Goal: Task Accomplishment & Management: Manage account settings

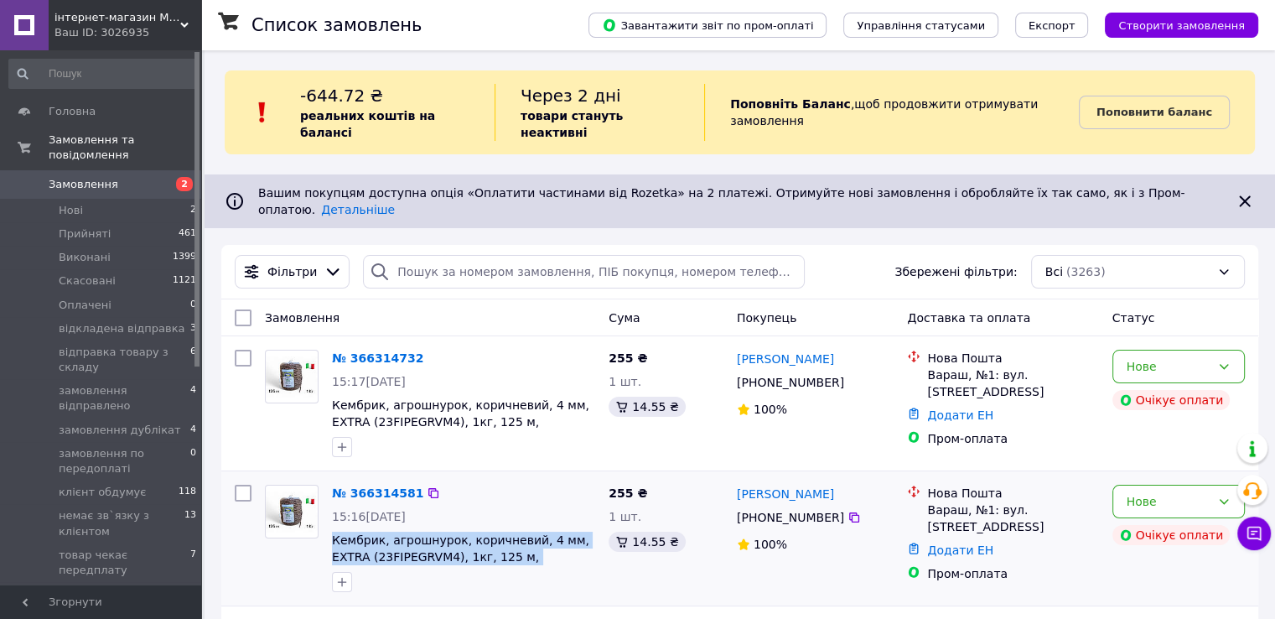
drag, startPoint x: 329, startPoint y: 510, endPoint x: 529, endPoint y: 534, distance: 201.8
click at [529, 534] on div "№ 366314581 15:16[DATE] Кембрик, агрошнурок, коричневий, 4 мм, EXTRA (23FIPEGRV…" at bounding box center [463, 538] width 277 height 121
copy span "Кембрик, агрошнурок, коричневий, 4 мм, EXTRA (23FIPEGRVM4), 1кг, 125 м, CORDIOLI"
click at [1154, 492] on div "Нове" at bounding box center [1169, 501] width 84 height 18
click at [1166, 492] on div "Нове" at bounding box center [1169, 501] width 84 height 18
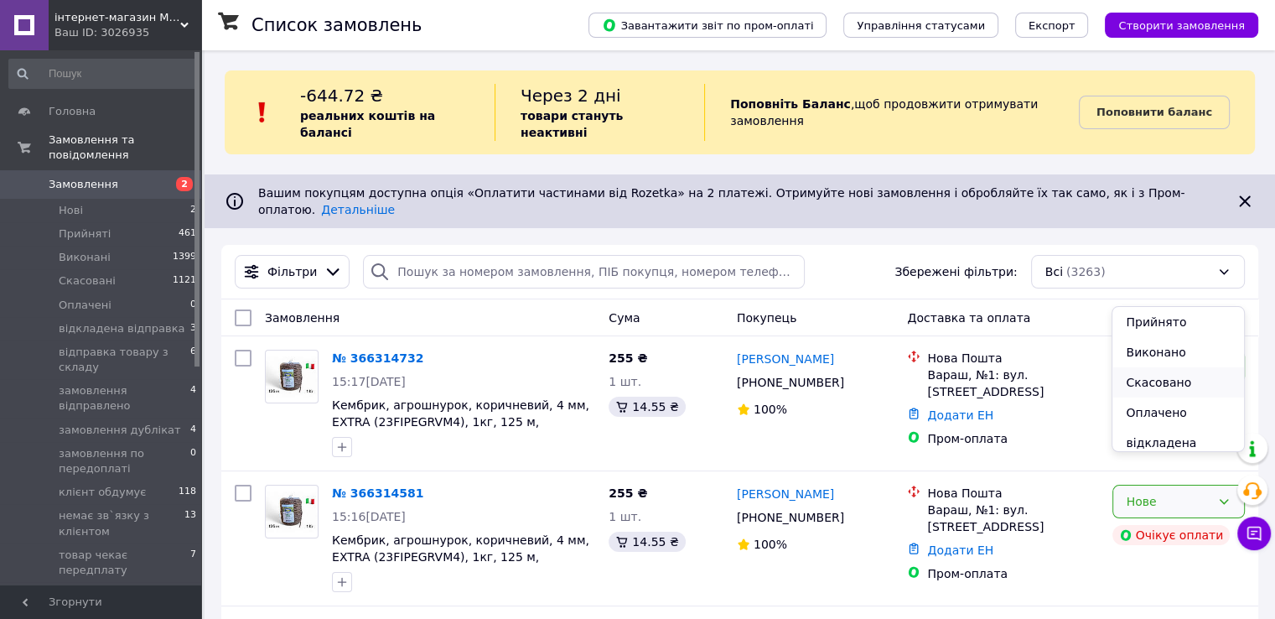
click at [1180, 381] on li "Скасовано" at bounding box center [1177, 382] width 131 height 30
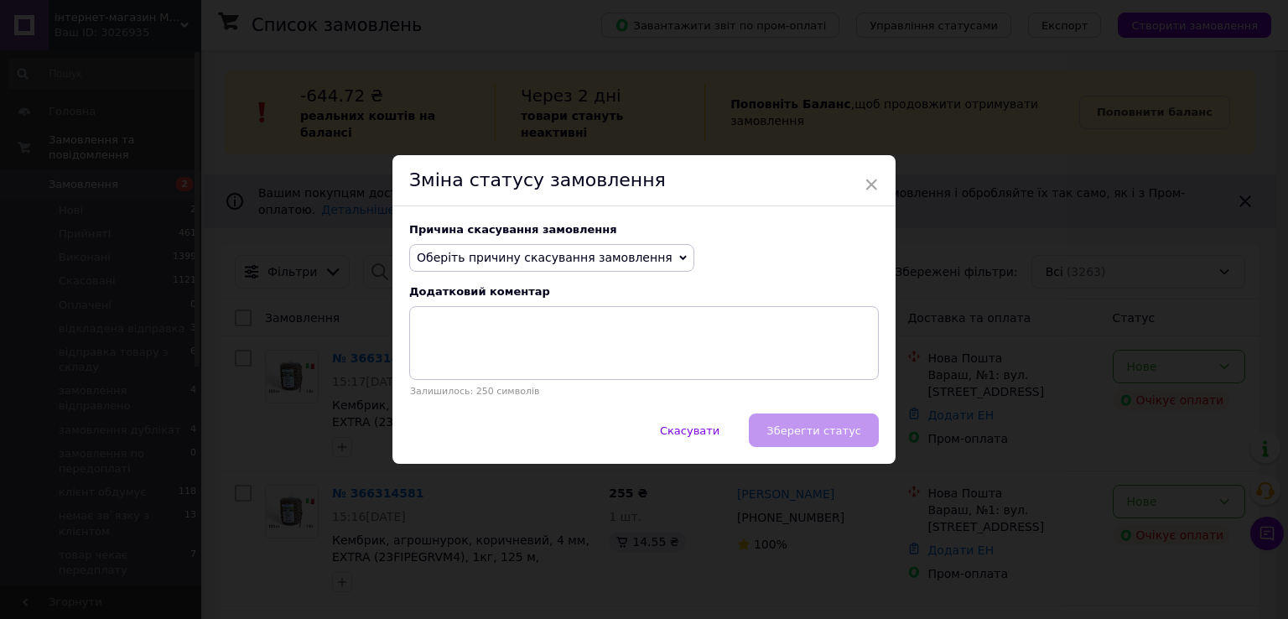
click at [467, 263] on span "Оберіть причину скасування замовлення" at bounding box center [545, 257] width 256 height 13
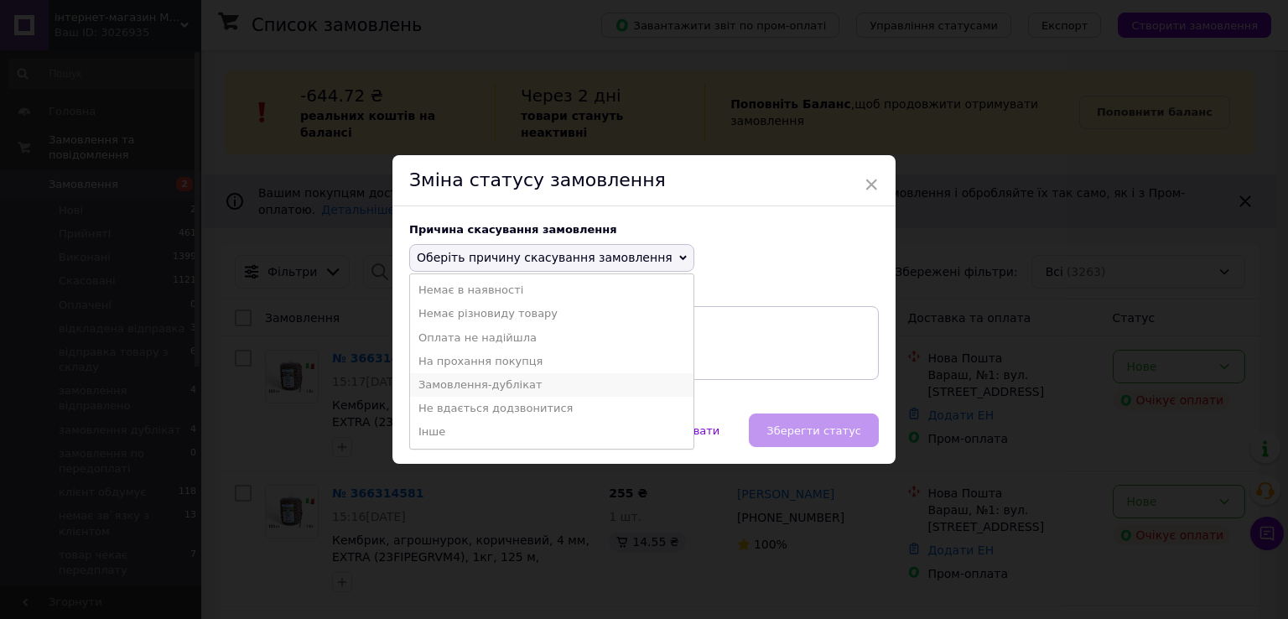
click at [480, 386] on li "Замовлення-дублікат" at bounding box center [551, 384] width 283 height 23
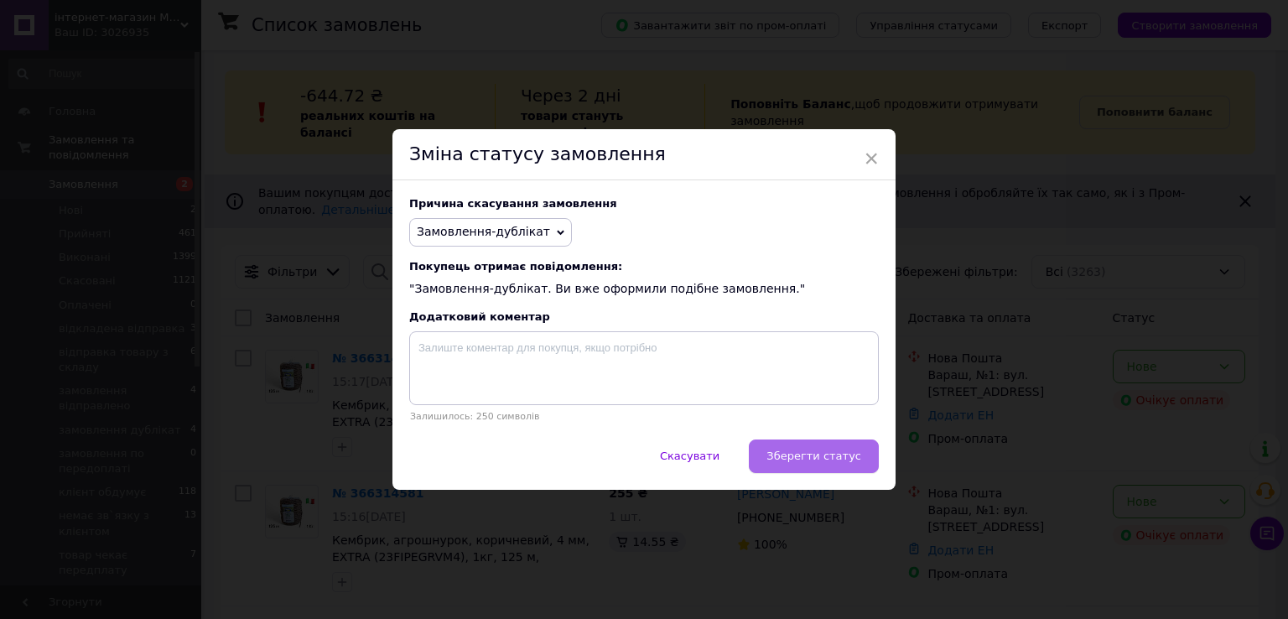
click at [786, 462] on span "Зберегти статус" at bounding box center [813, 455] width 95 height 13
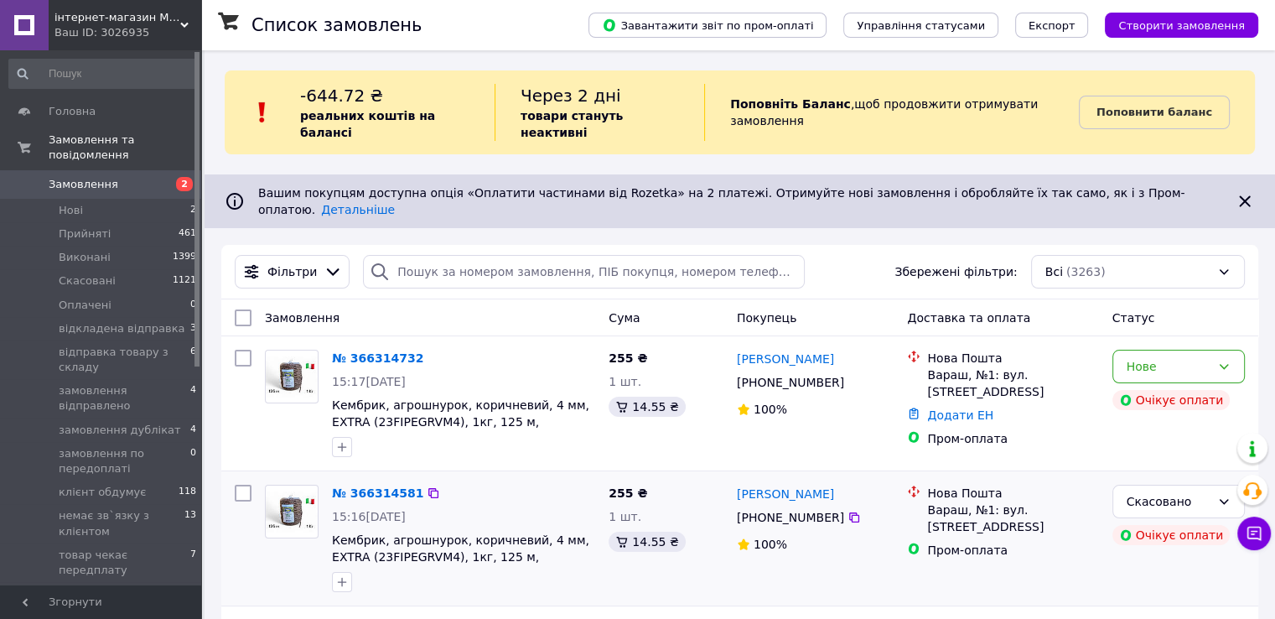
click at [729, 516] on div "255 ₴ 1 шт. 14.55 ₴" at bounding box center [666, 538] width 128 height 121
click at [665, 542] on div "255 ₴ 1 шт. 14.55 ₴" at bounding box center [666, 538] width 128 height 121
click at [849, 377] on icon at bounding box center [854, 382] width 10 height 10
click at [287, 552] on div at bounding box center [291, 538] width 67 height 121
click at [1122, 352] on div "Нове" at bounding box center [1178, 367] width 132 height 34
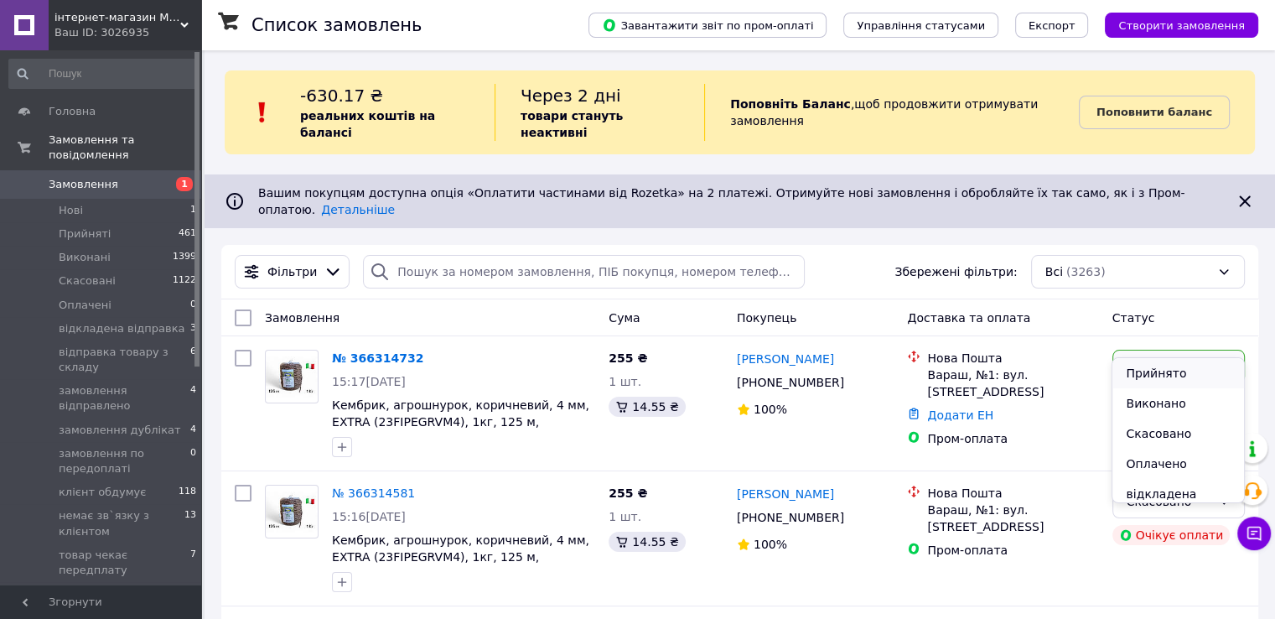
click at [1137, 383] on li "Прийнято" at bounding box center [1177, 373] width 131 height 30
click at [1046, 430] on div "Пром-оплата" at bounding box center [1012, 438] width 171 height 17
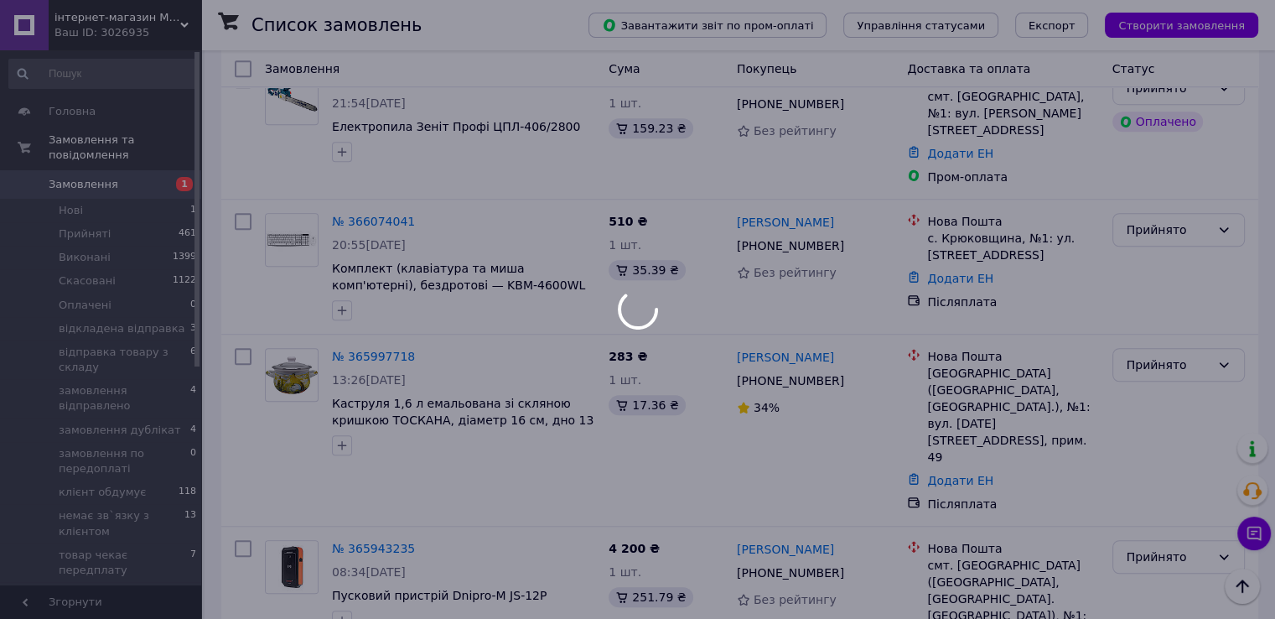
scroll to position [1258, 0]
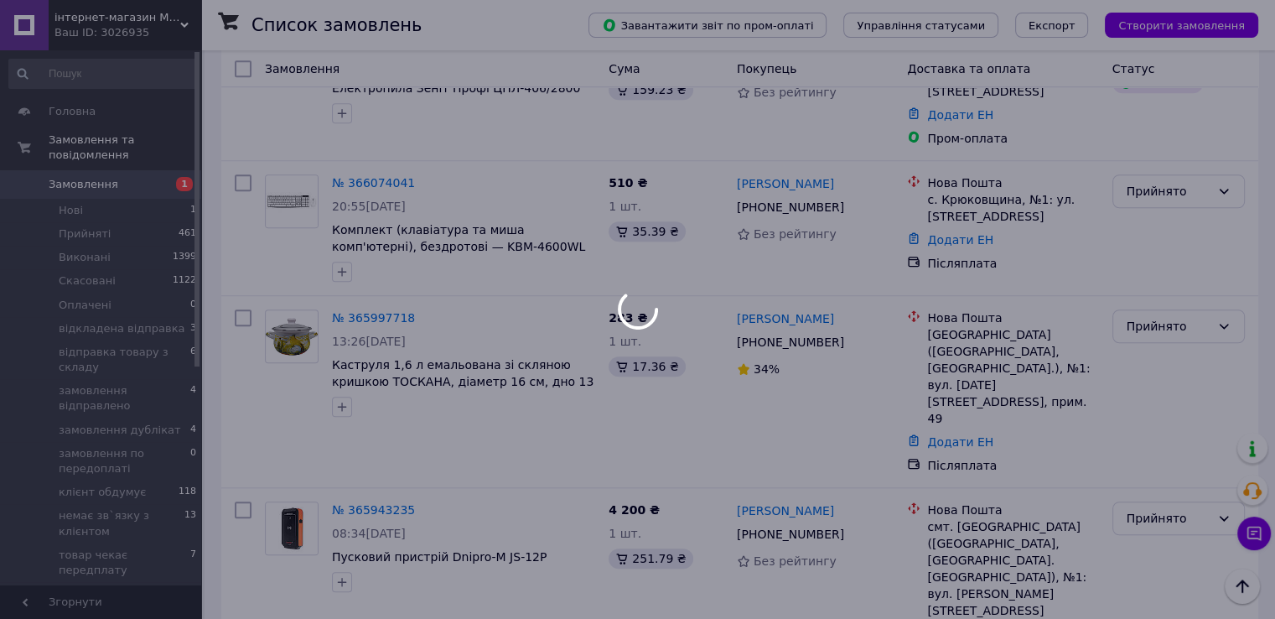
click at [830, 310] on div at bounding box center [637, 309] width 1275 height 619
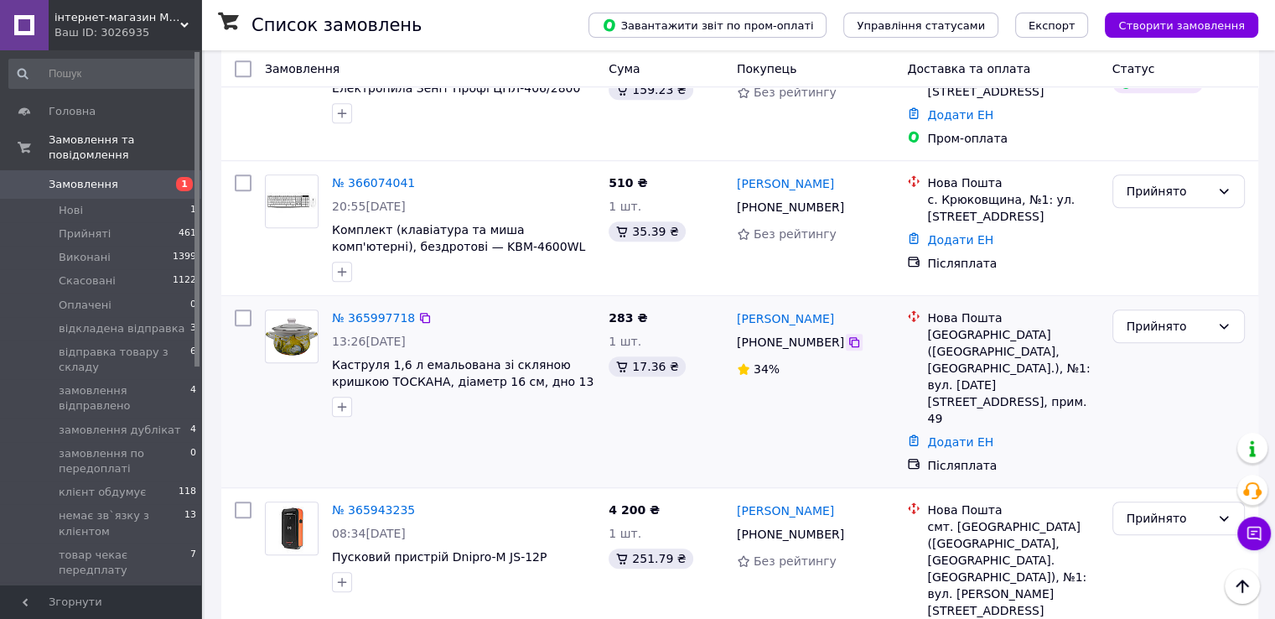
click at [848, 335] on icon at bounding box center [854, 341] width 13 height 13
click at [621, 501] on div "4 200 ₴ 1 шт. 251.79 ₴" at bounding box center [666, 584] width 128 height 178
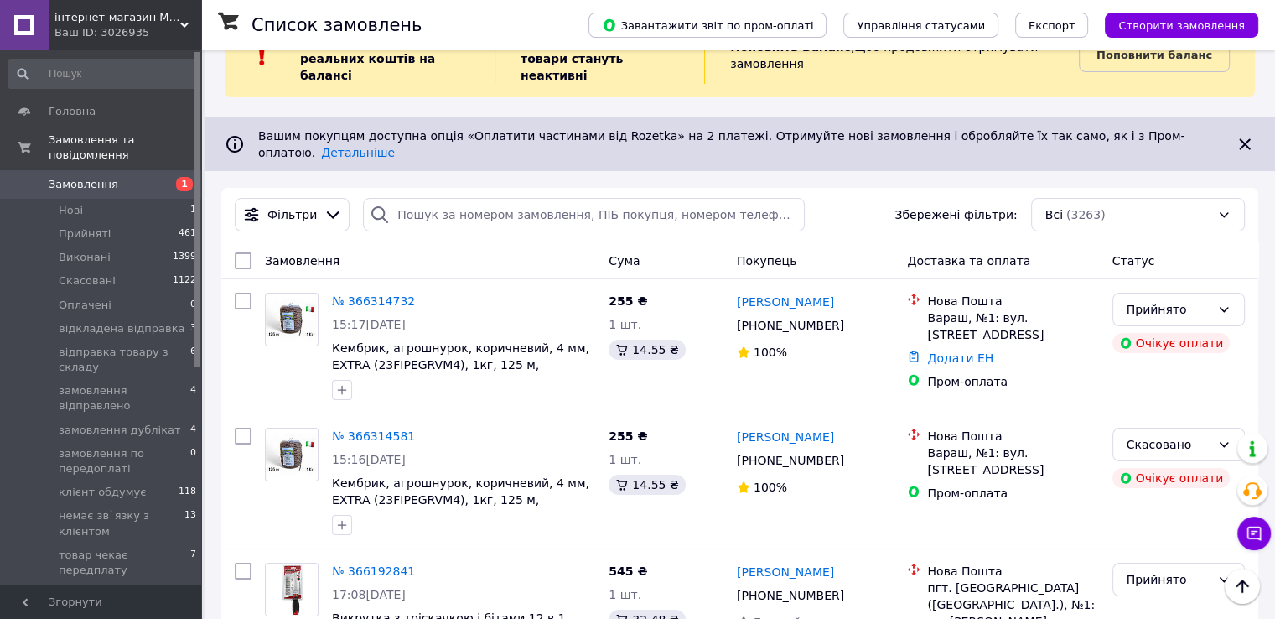
scroll to position [0, 0]
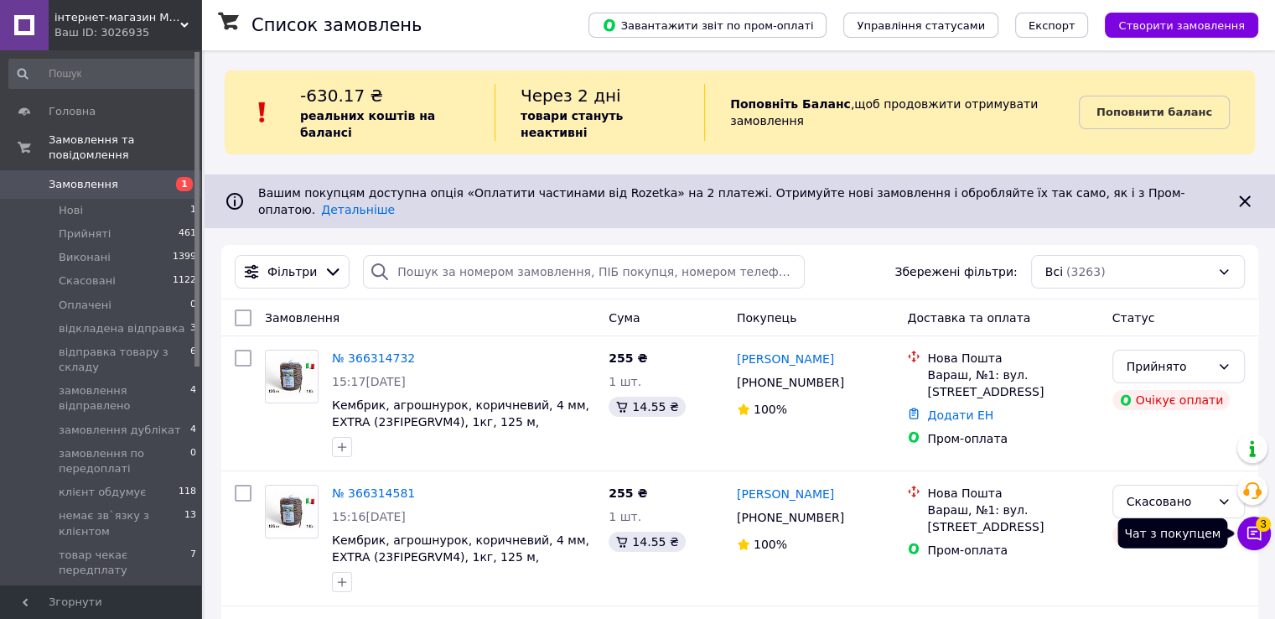
click at [1255, 534] on icon at bounding box center [1254, 533] width 17 height 17
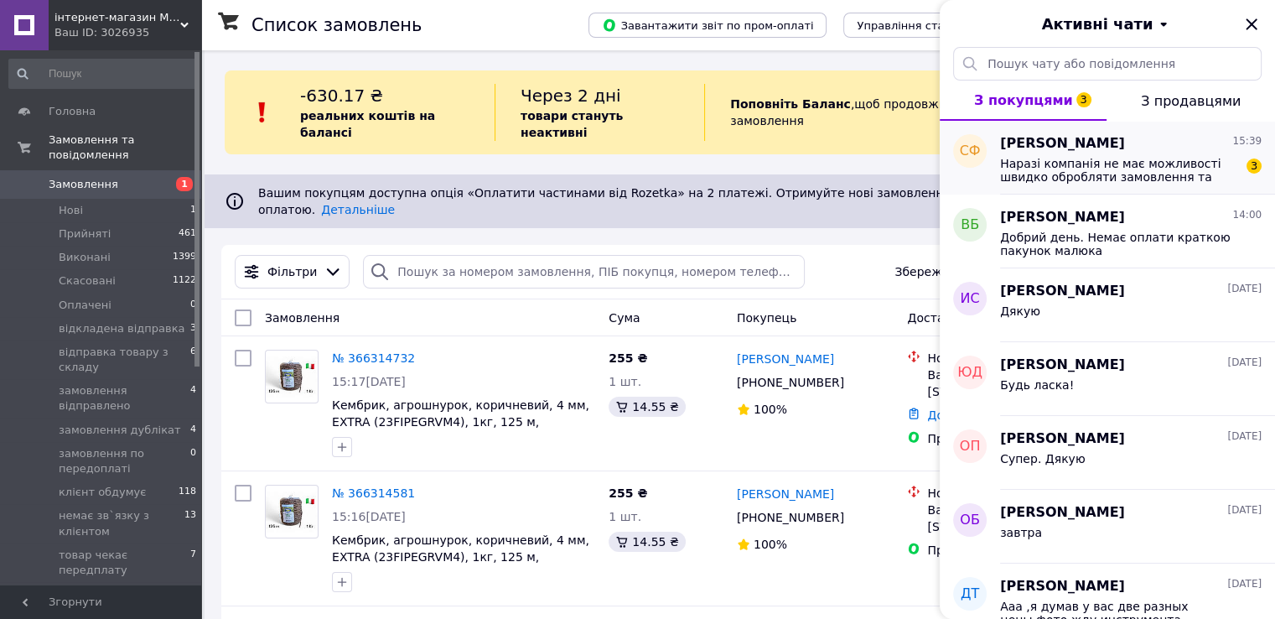
click at [1131, 163] on span "Наразі компанія не має можливості швидко обробляти замовлення та повідомлення, …" at bounding box center [1119, 170] width 238 height 27
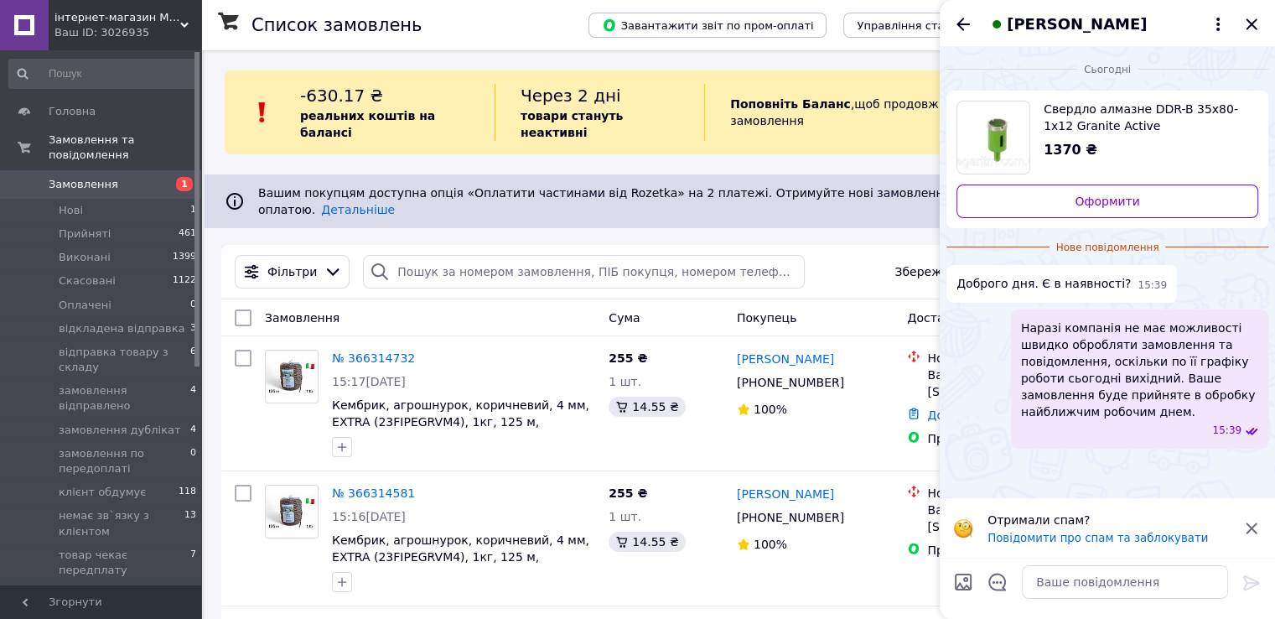
click at [1092, 111] on span "Свердло алмазне DDR-B 35x80-1x12 Granite Active" at bounding box center [1144, 118] width 201 height 34
click at [1071, 589] on textarea at bounding box center [1125, 582] width 206 height 34
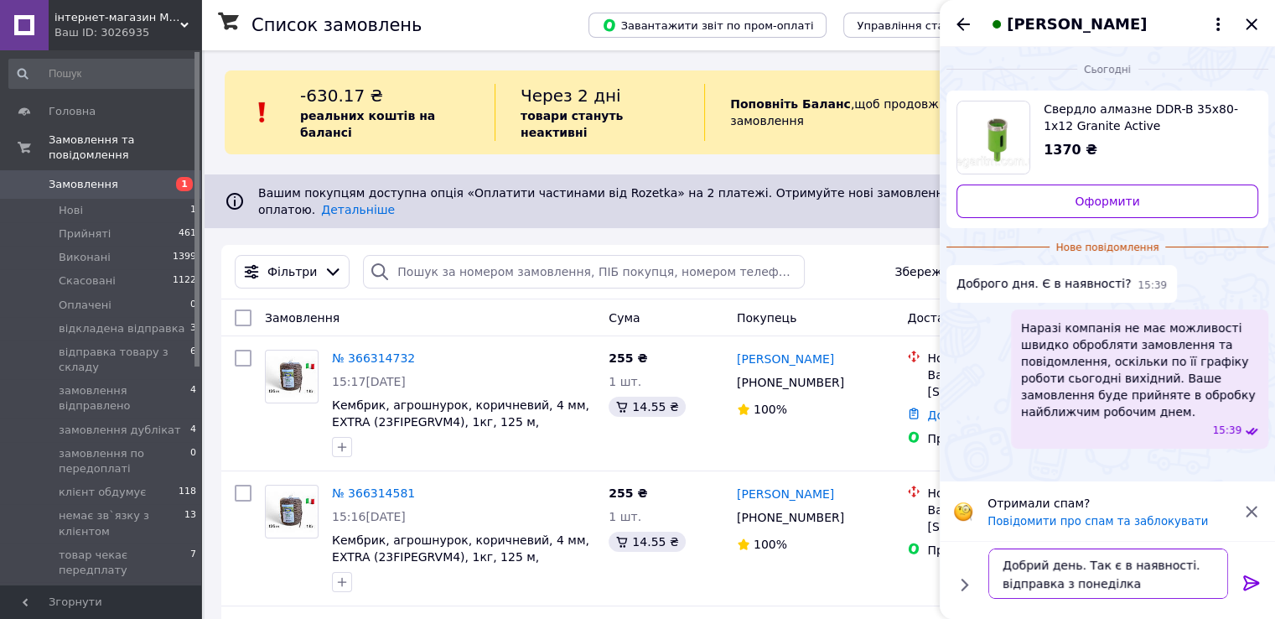
type textarea "Добрий день. Так є в наявності. відправка з понеділка."
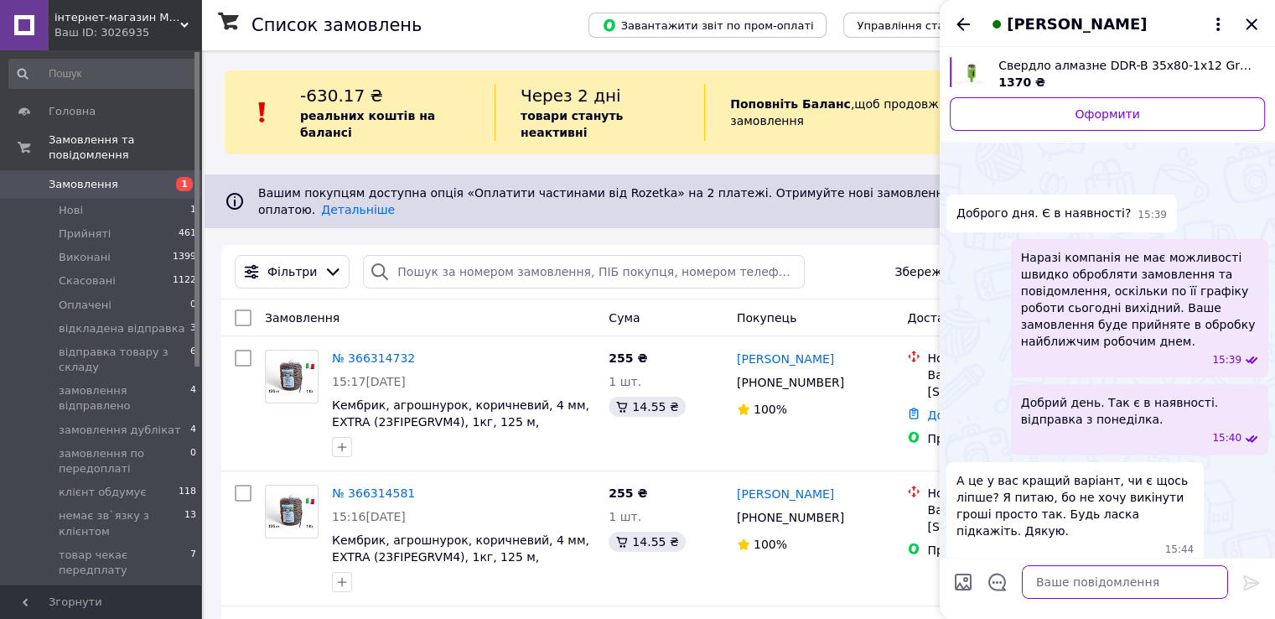
scroll to position [84, 0]
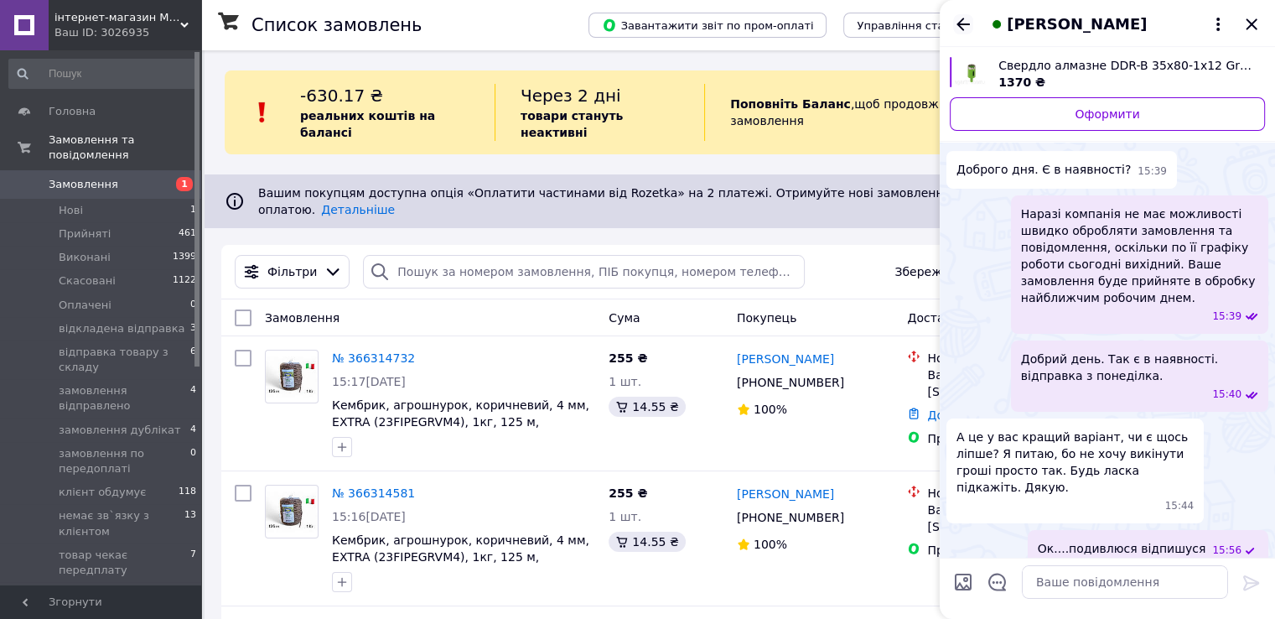
click at [962, 21] on icon "Назад" at bounding box center [963, 24] width 20 height 20
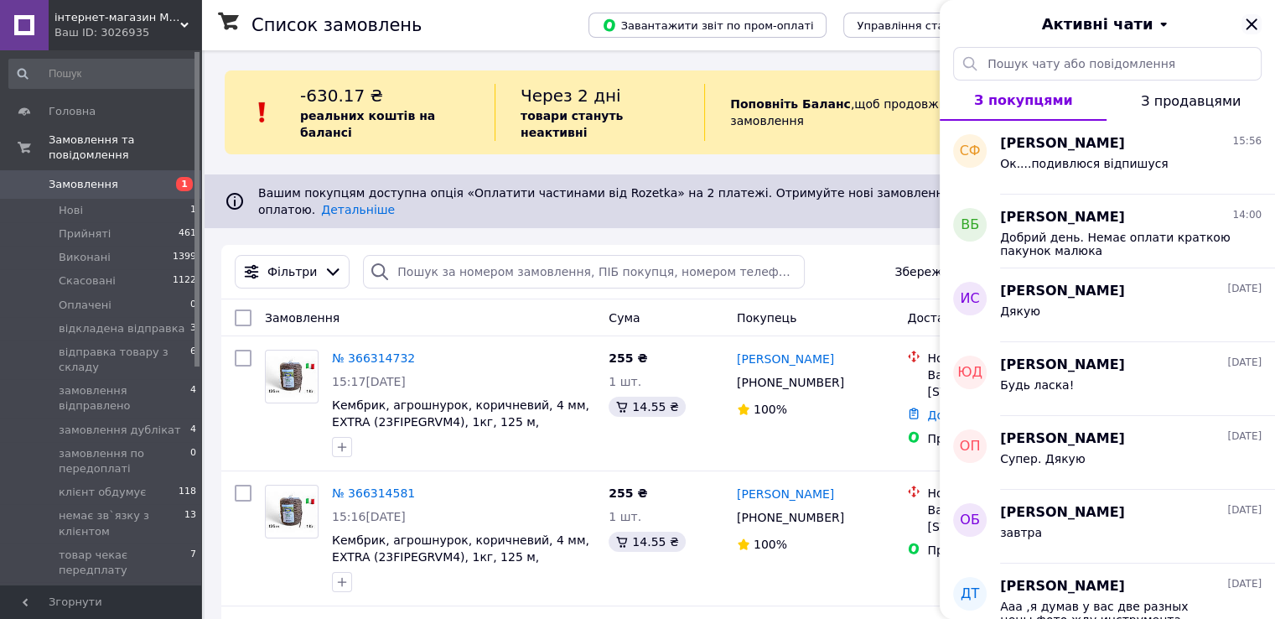
click at [1247, 23] on icon "Закрити" at bounding box center [1252, 24] width 20 height 20
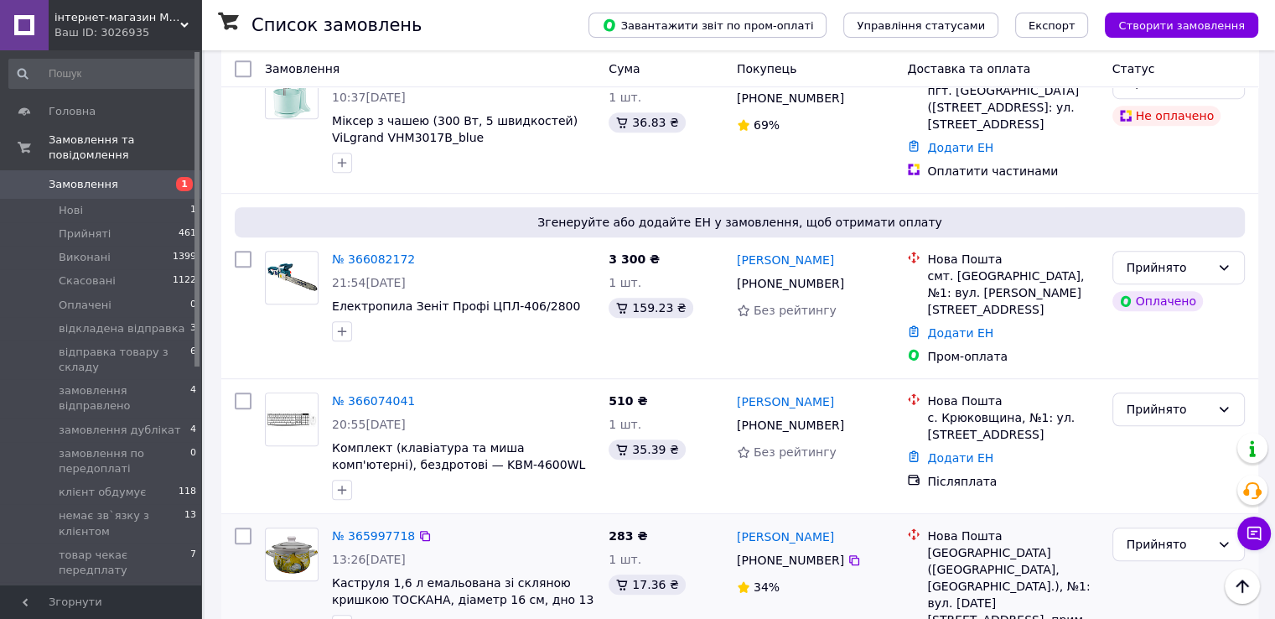
scroll to position [1174, 0]
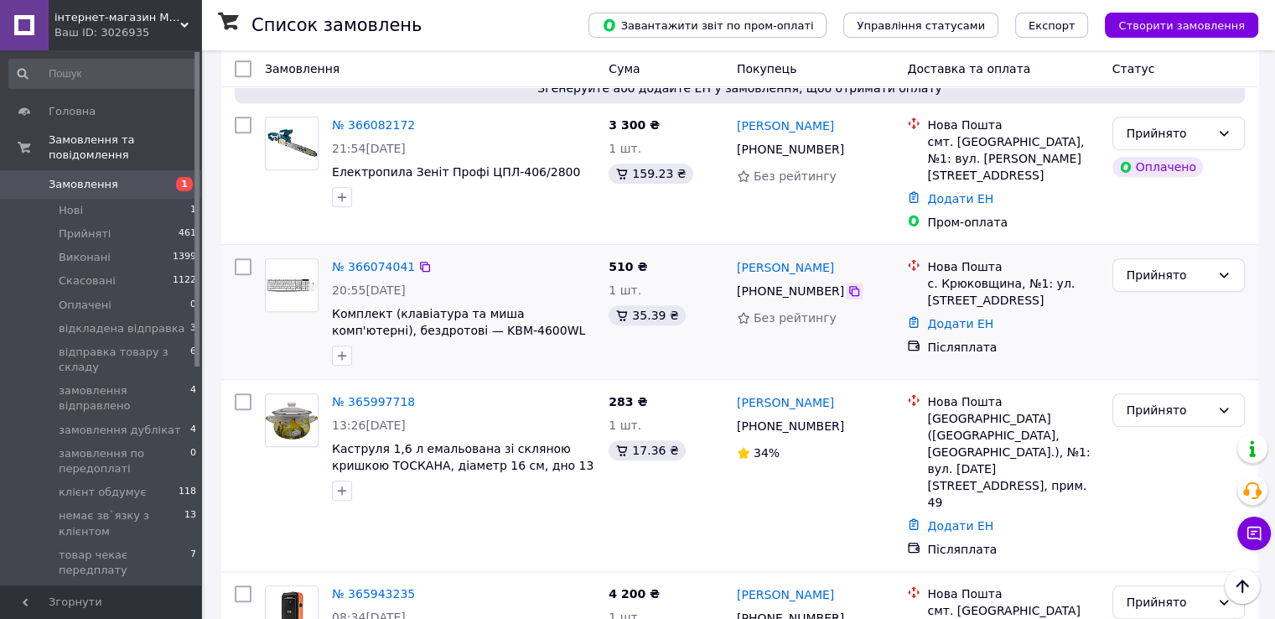
click at [848, 284] on icon at bounding box center [854, 290] width 13 height 13
